Goal: Task Accomplishment & Management: Use online tool/utility

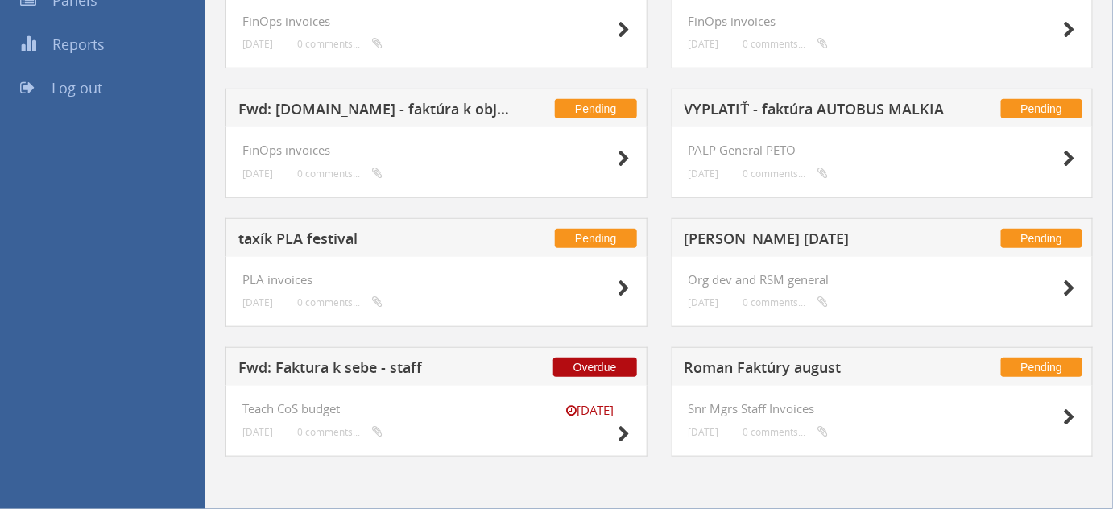
scroll to position [292, 0]
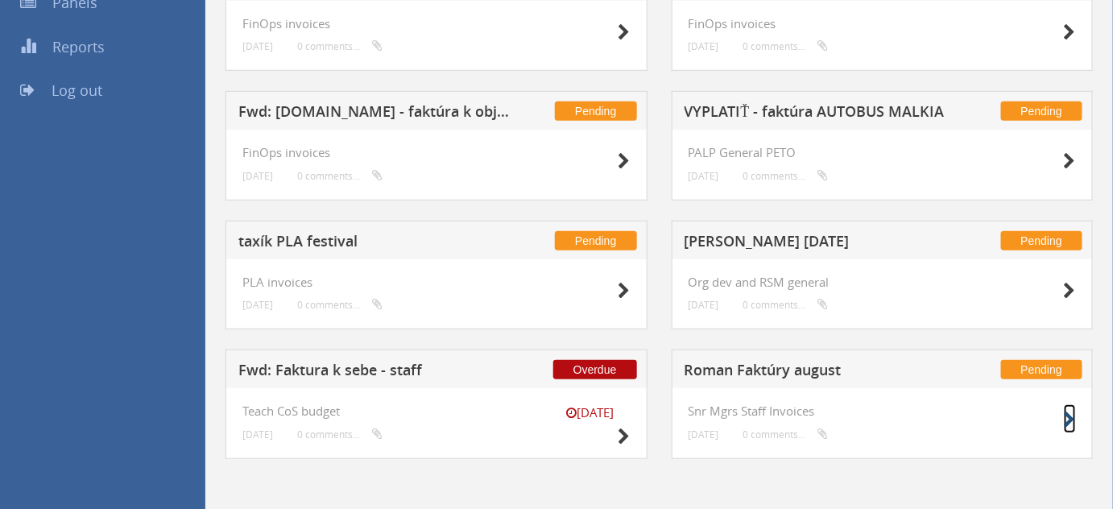
click at [1071, 422] on icon at bounding box center [1070, 420] width 12 height 17
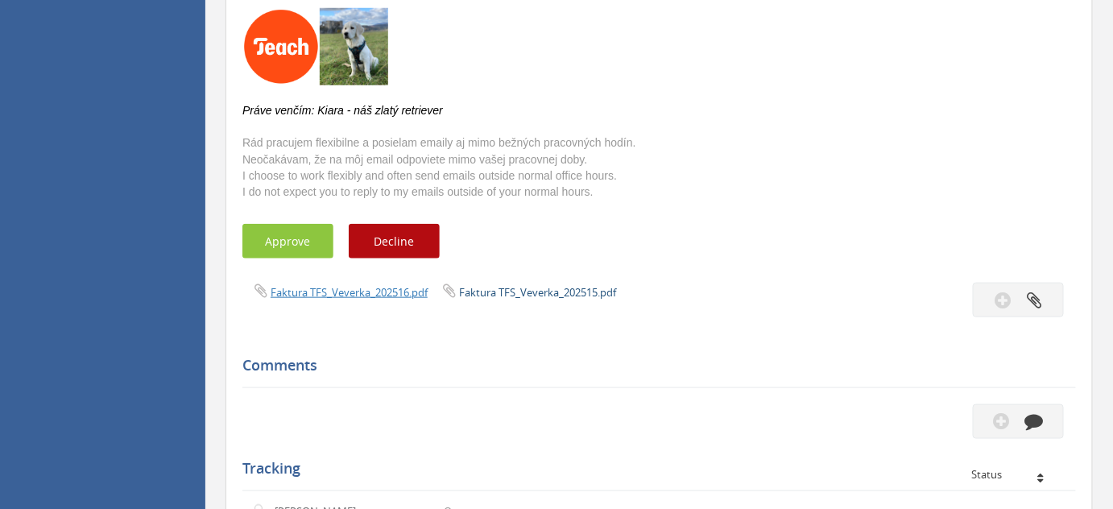
scroll to position [448, 0]
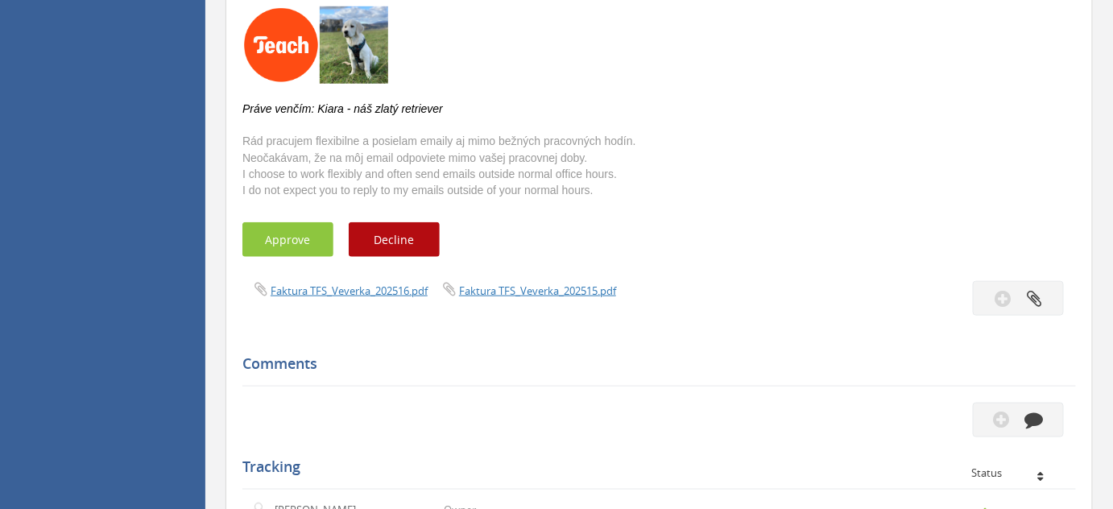
click at [378, 296] on span "Faktura TFS_Veverka_202516.pdf" at bounding box center [336, 290] width 188 height 15
click at [371, 288] on link "Faktura TFS_Veverka_202516.pdf" at bounding box center [349, 290] width 157 height 14
click at [264, 228] on button "Approve" at bounding box center [287, 239] width 91 height 35
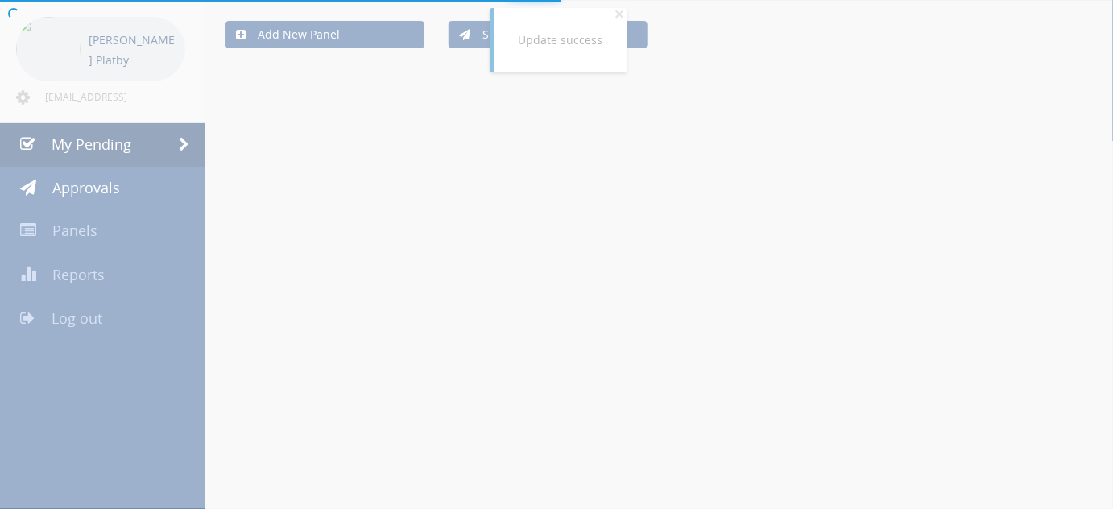
scroll to position [292, 0]
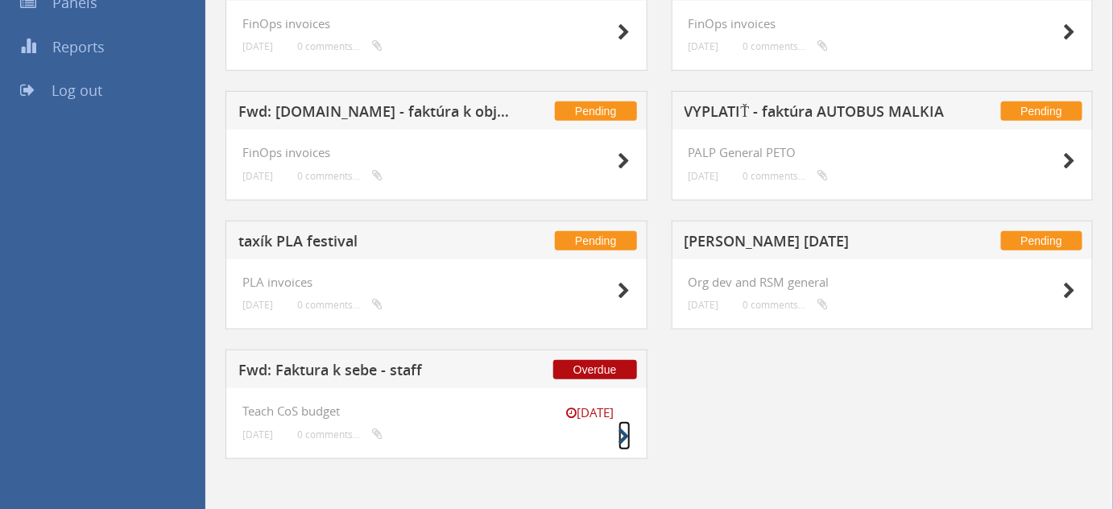
click at [627, 442] on icon at bounding box center [624, 436] width 12 height 17
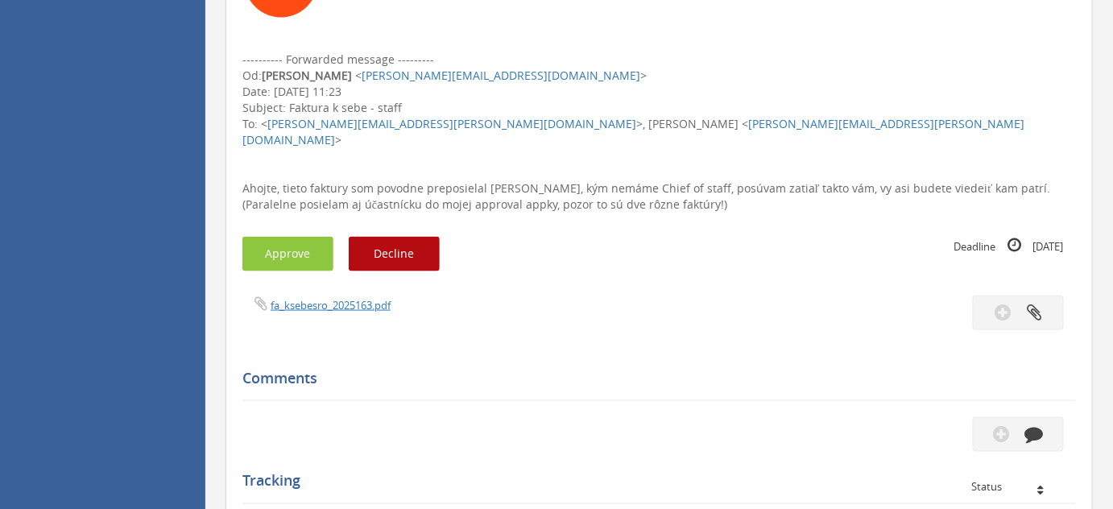
scroll to position [545, 0]
click at [386, 297] on link "fa_ksebesro_2025163.pdf" at bounding box center [331, 304] width 120 height 14
click at [296, 241] on button "Approve" at bounding box center [287, 253] width 91 height 35
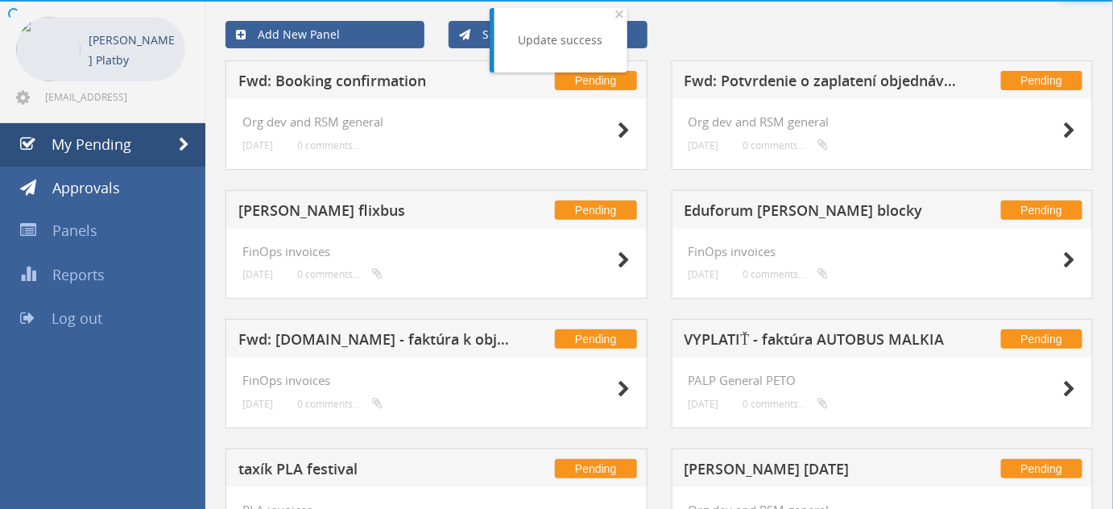
scroll to position [163, 0]
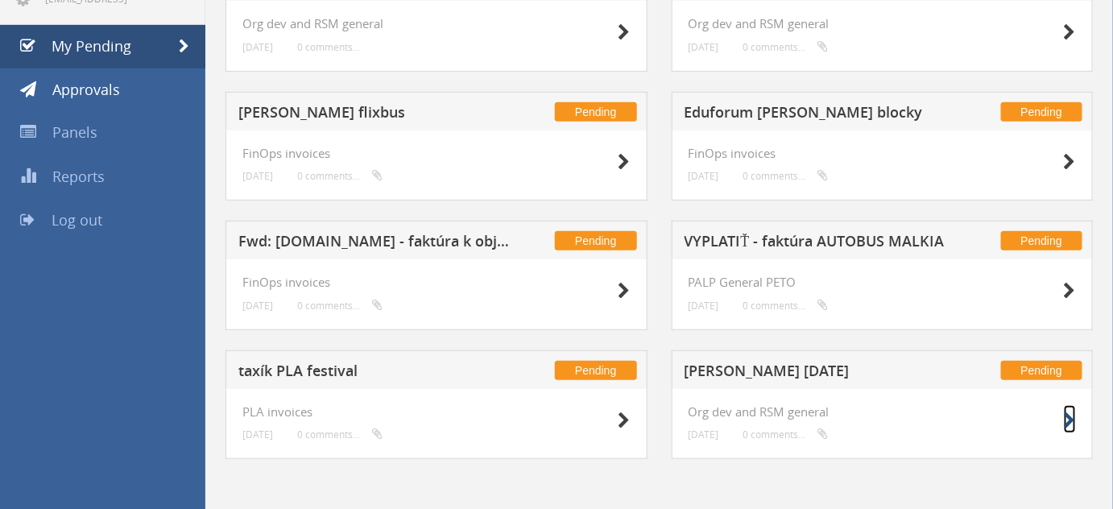
click at [1074, 422] on icon at bounding box center [1070, 420] width 12 height 17
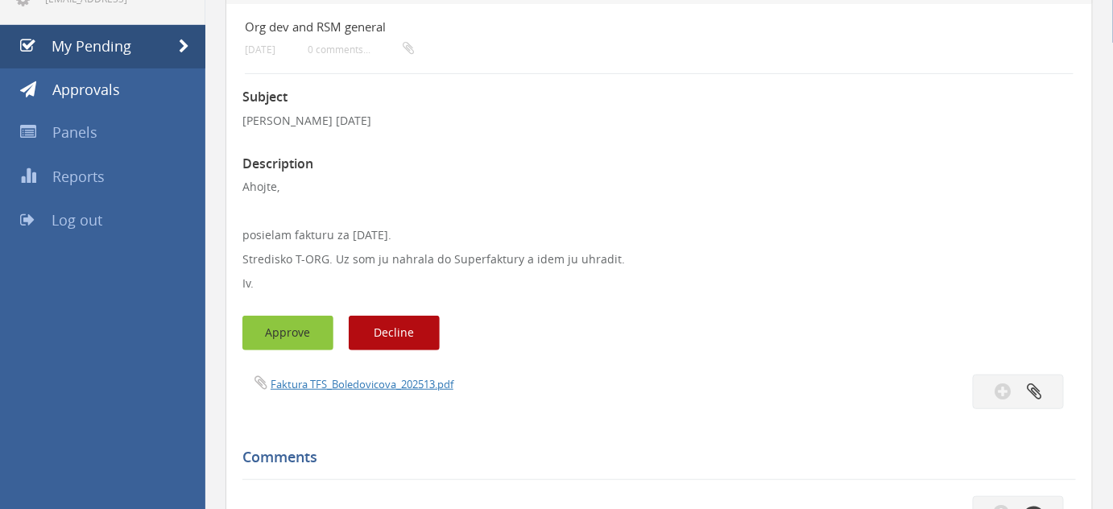
click at [293, 333] on button "Approve" at bounding box center [287, 333] width 91 height 35
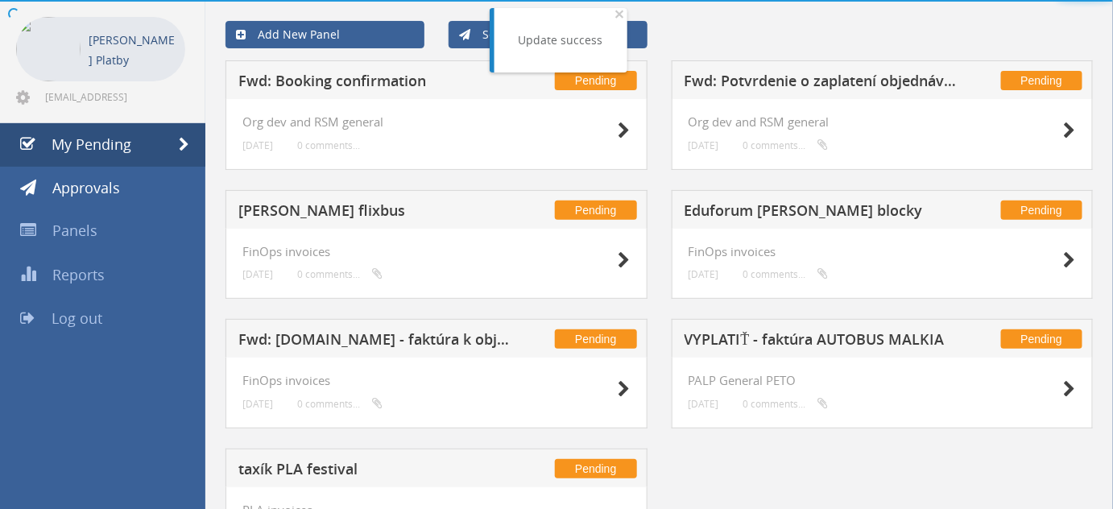
scroll to position [163, 0]
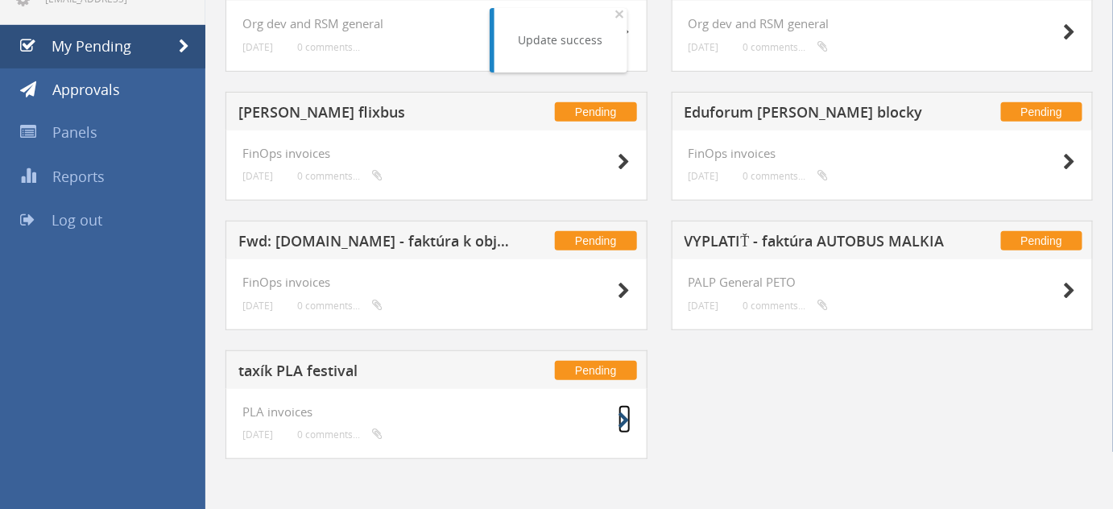
click at [625, 422] on icon at bounding box center [624, 420] width 12 height 17
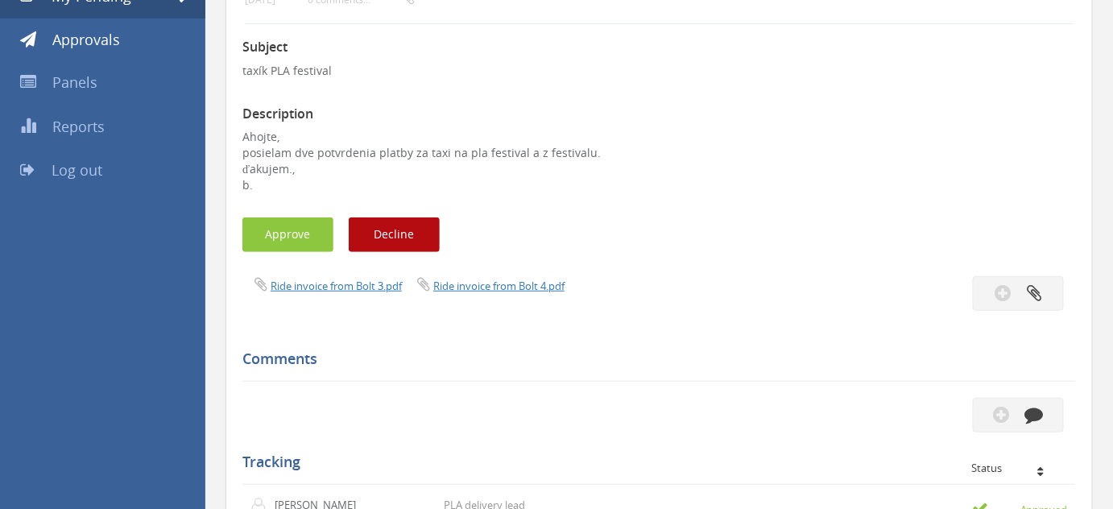
scroll to position [213, 0]
click at [265, 226] on button "Approve" at bounding box center [287, 234] width 91 height 35
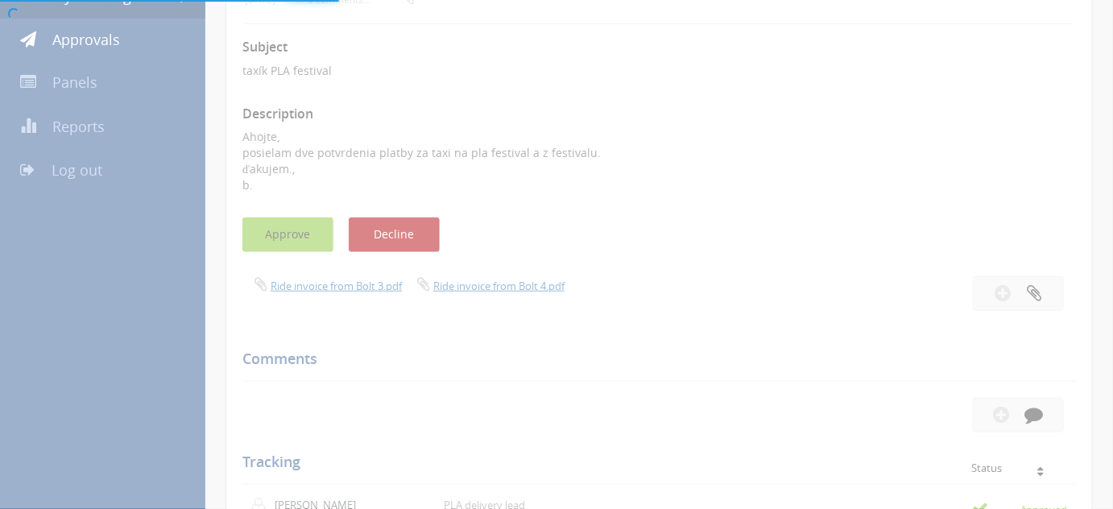
scroll to position [64, 0]
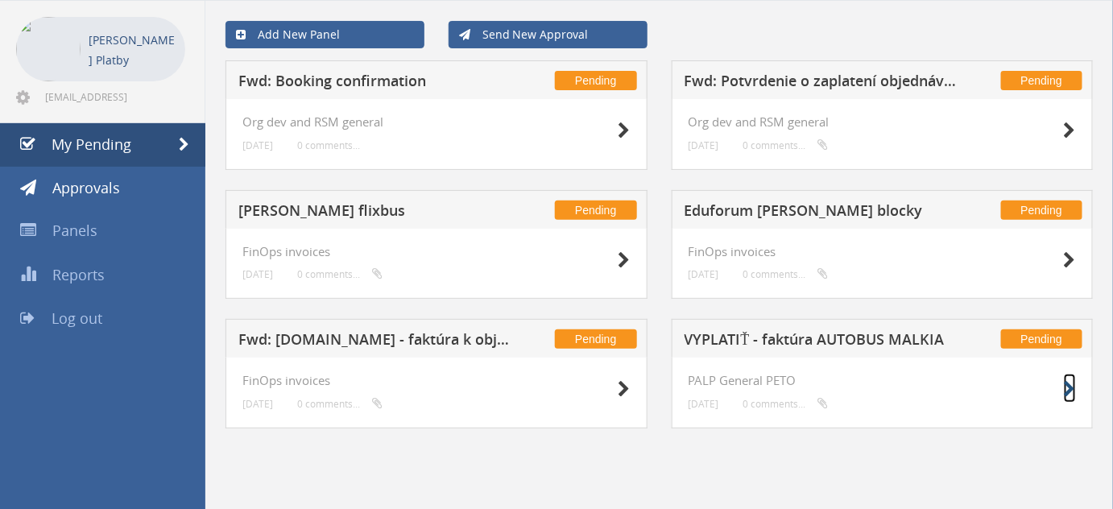
click at [1074, 386] on icon at bounding box center [1070, 389] width 12 height 17
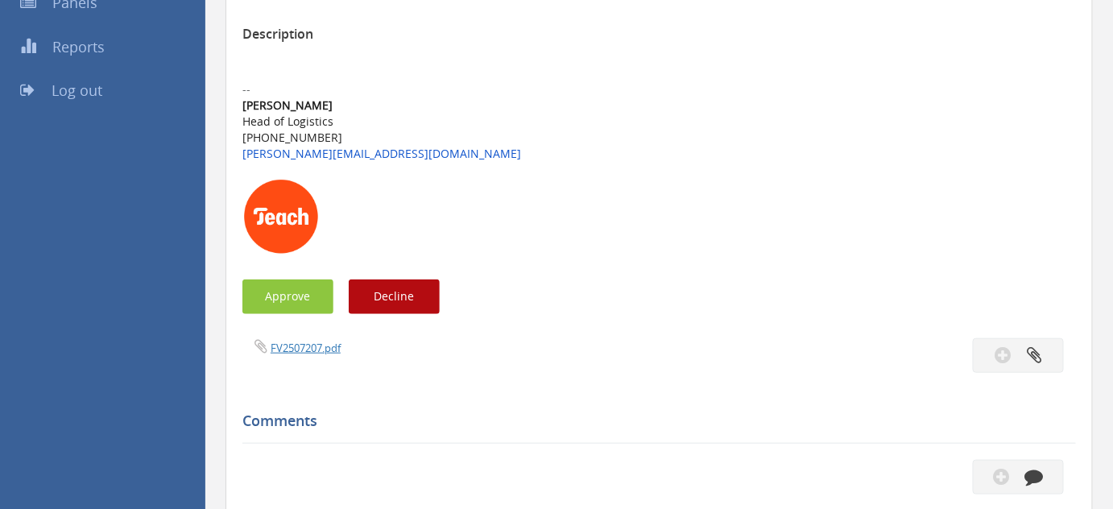
scroll to position [294, 0]
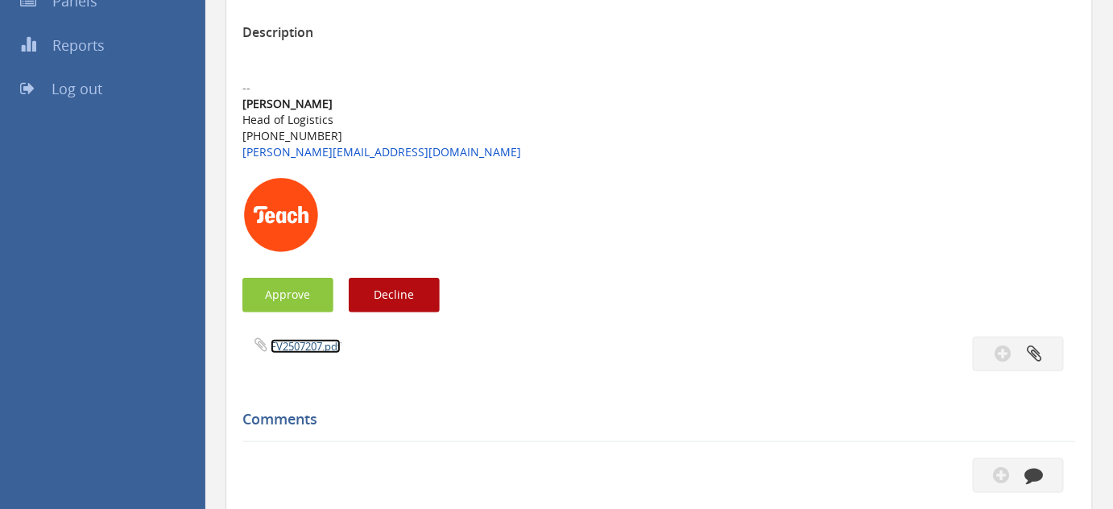
click at [320, 350] on link "FV2507207.pdf" at bounding box center [306, 346] width 70 height 14
click at [306, 293] on button "Approve" at bounding box center [287, 295] width 91 height 35
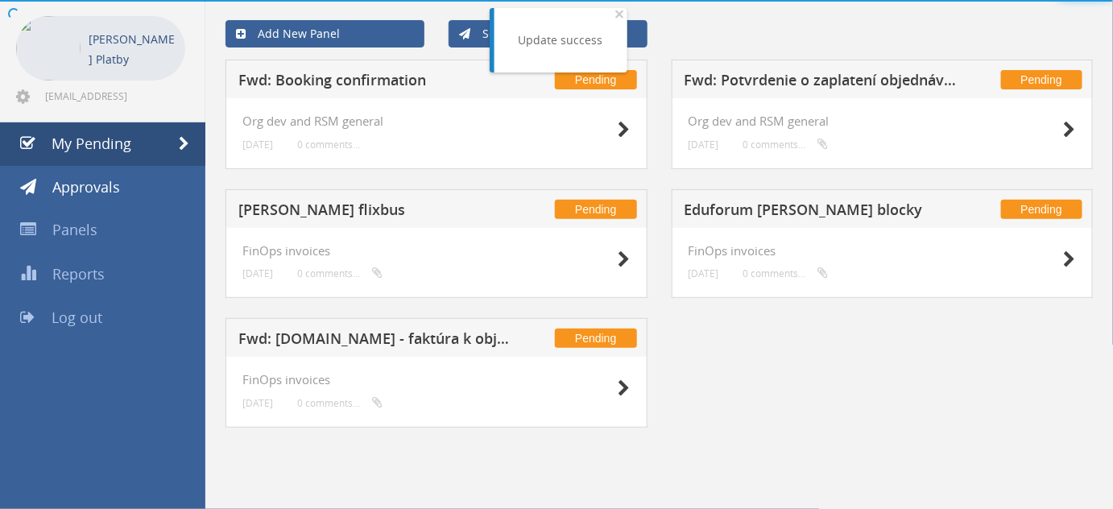
scroll to position [64, 0]
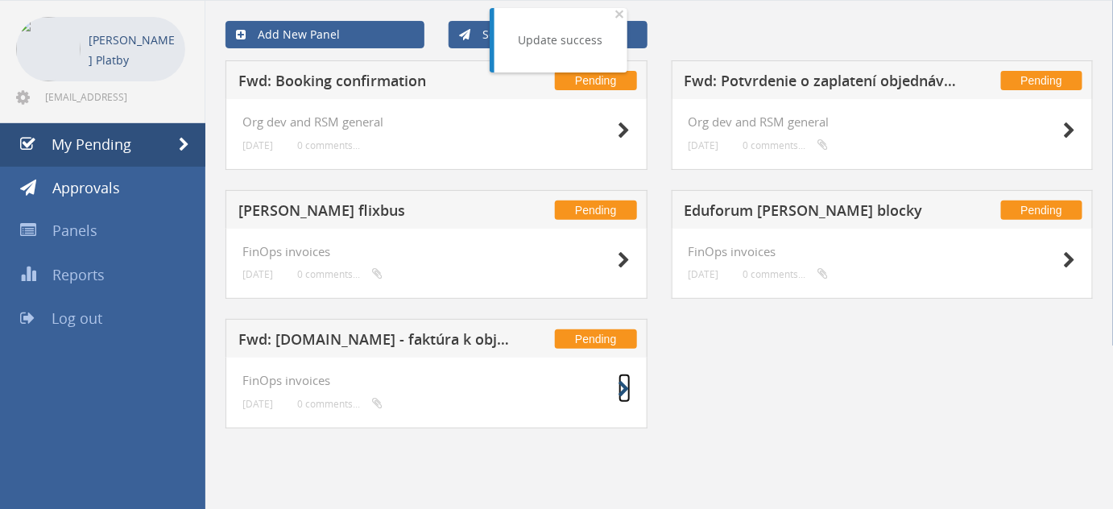
click at [627, 381] on icon at bounding box center [624, 389] width 12 height 17
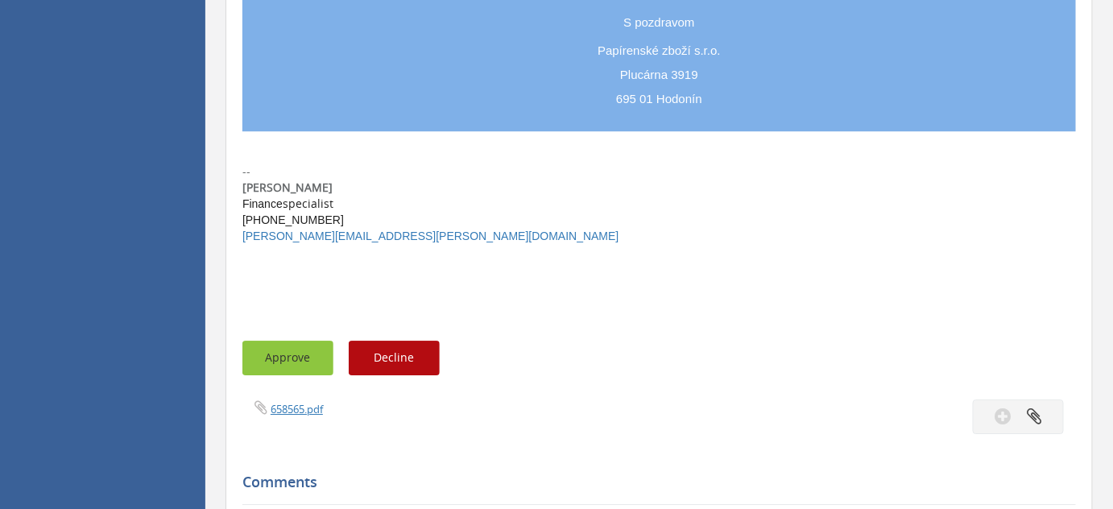
scroll to position [1542, 0]
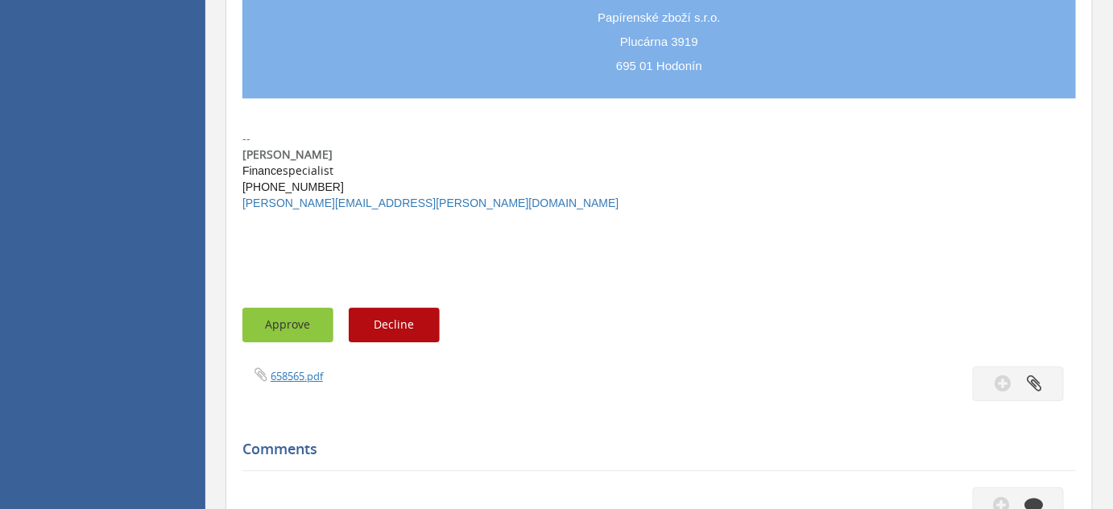
click at [294, 322] on button "Approve" at bounding box center [287, 325] width 91 height 35
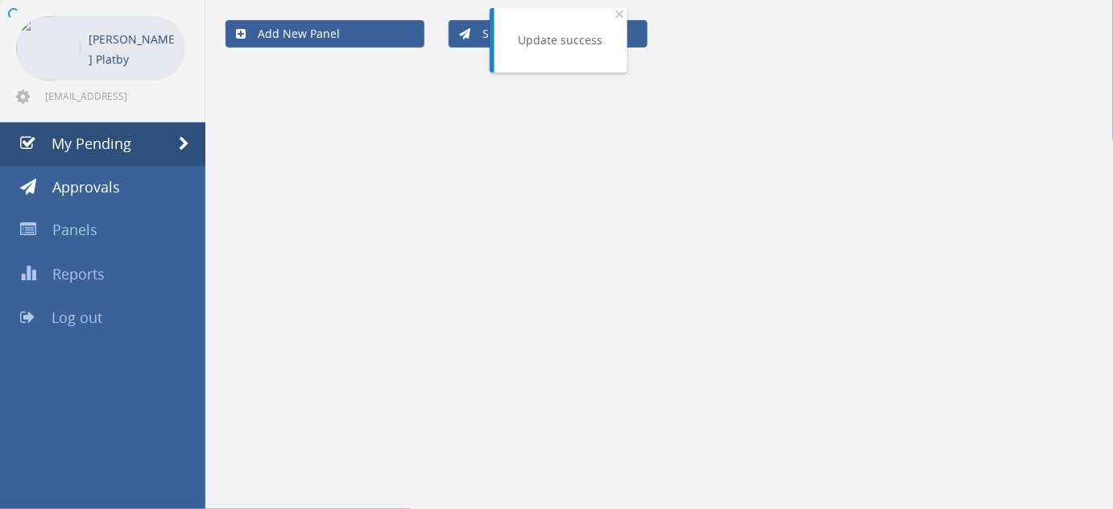
scroll to position [64, 0]
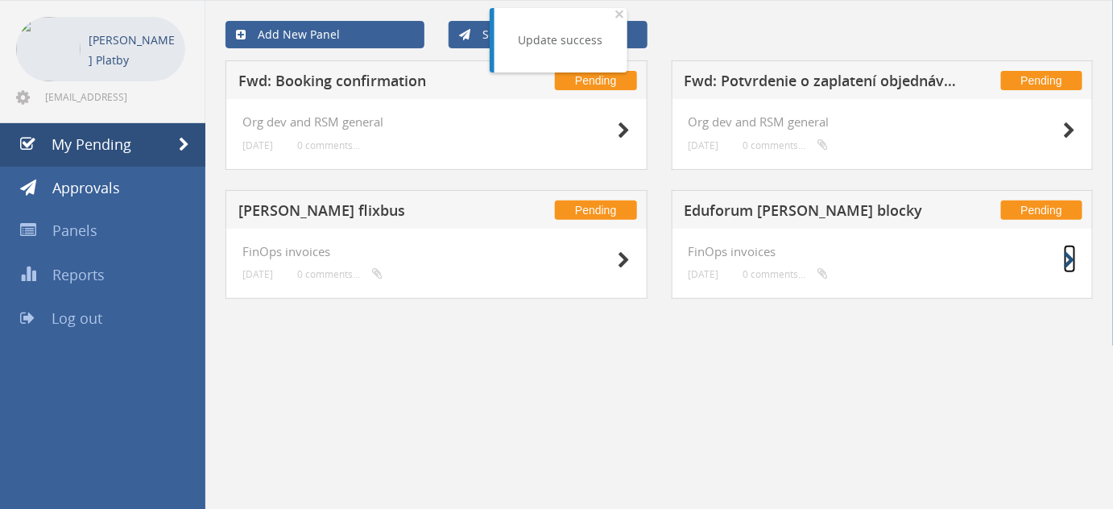
click at [1070, 257] on icon at bounding box center [1070, 260] width 12 height 17
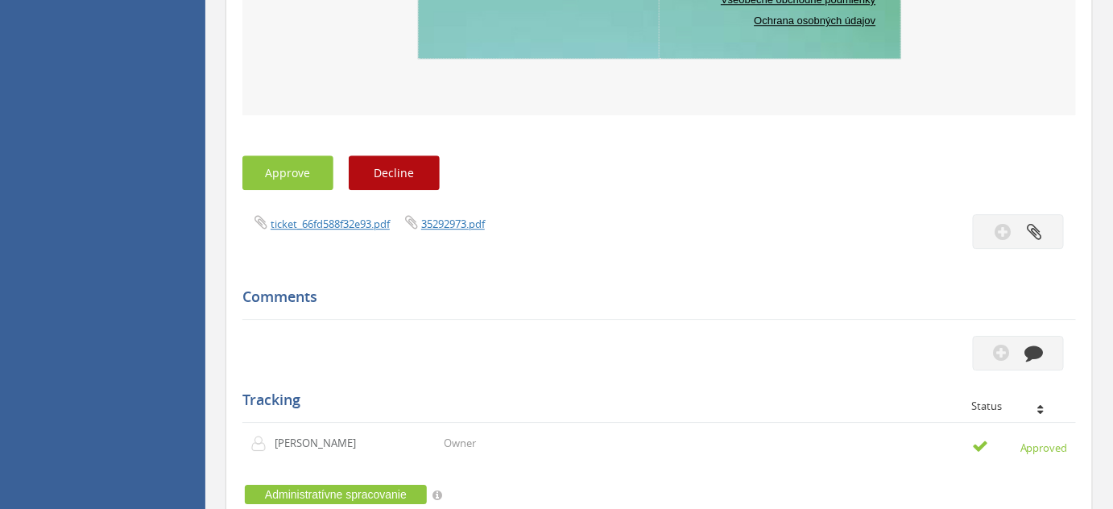
scroll to position [1500, 0]
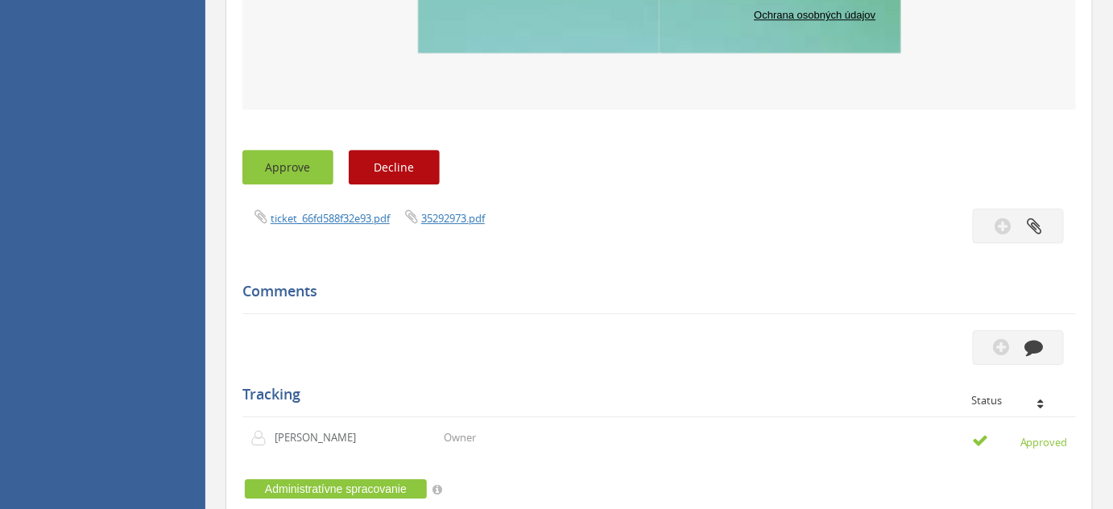
click at [296, 163] on button "Approve" at bounding box center [287, 167] width 91 height 35
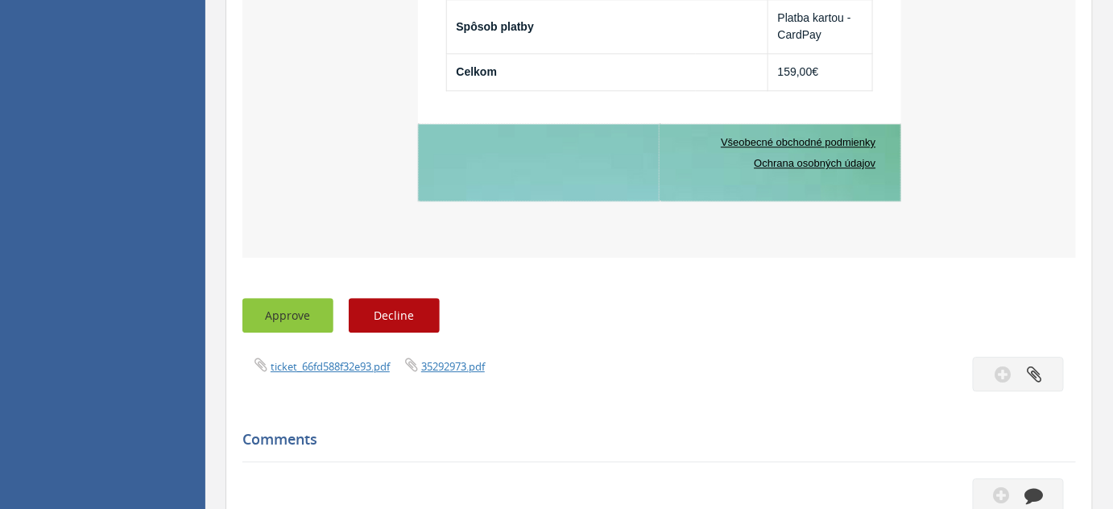
scroll to position [1395, 0]
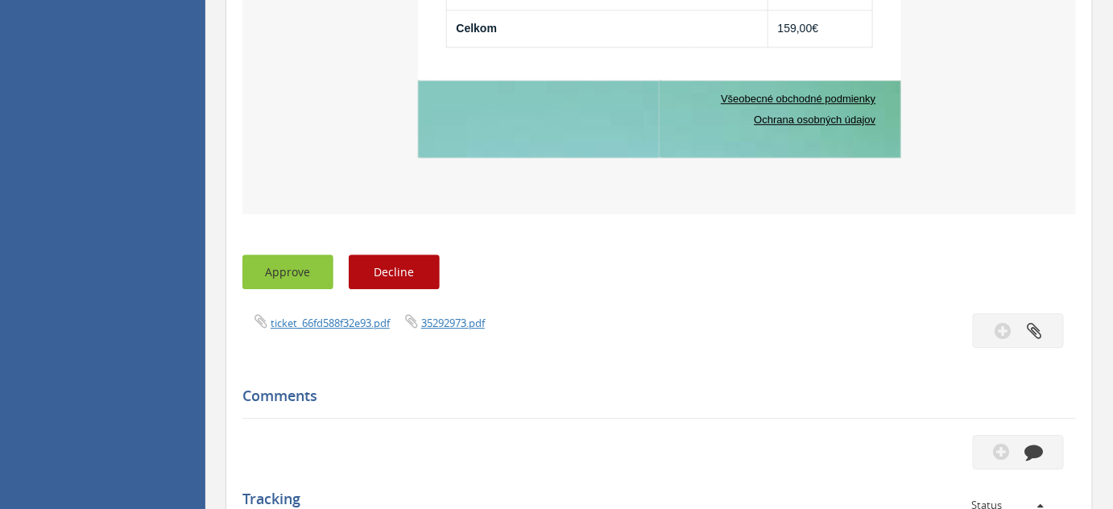
click at [267, 261] on button "Approve" at bounding box center [287, 271] width 91 height 35
